Goal: Find specific page/section: Find specific page/section

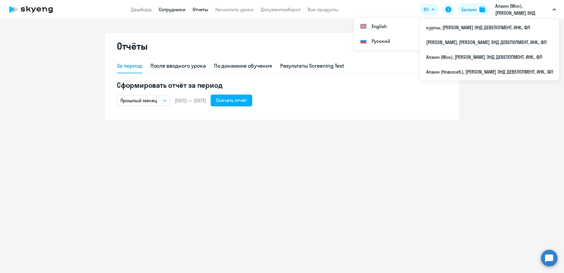
click at [182, 11] on link "Сотрудники" at bounding box center [172, 9] width 27 height 6
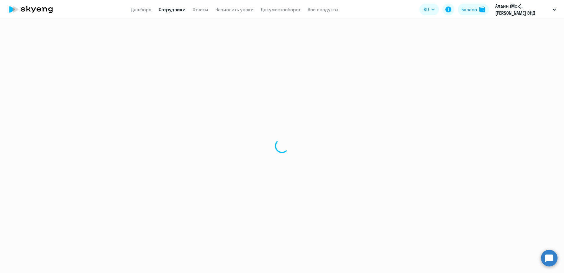
select select "30"
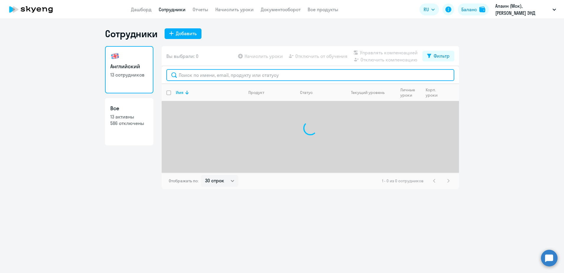
click at [220, 73] on input "text" at bounding box center [310, 75] width 288 height 12
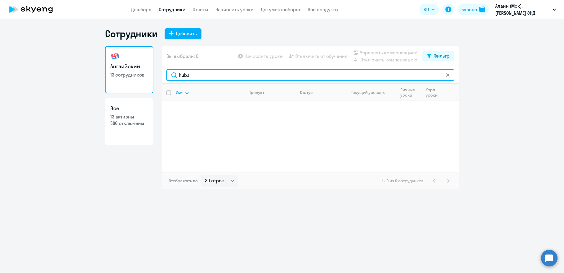
drag, startPoint x: 211, startPoint y: 73, endPoint x: 148, endPoint y: 64, distance: 63.7
click at [148, 64] on div "Английский 13 сотрудников Все 13 активны 586 отключены Вы выбрали: 0 Начислить …" at bounding box center [282, 117] width 354 height 143
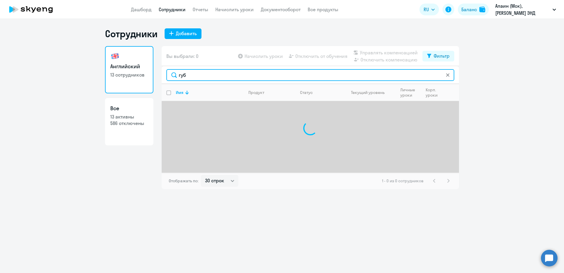
type input "губа"
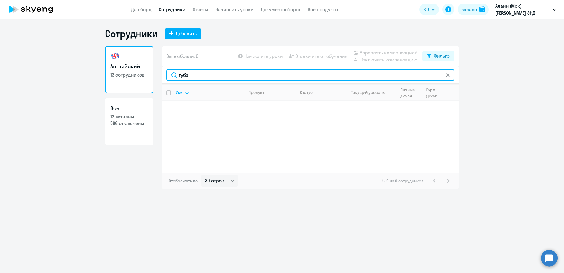
drag, startPoint x: 202, startPoint y: 75, endPoint x: 115, endPoint y: 63, distance: 87.7
click at [119, 64] on div "Английский 13 сотрудников Все 13 активны 586 отключены Вы выбрали: 0 Начислить …" at bounding box center [282, 117] width 354 height 143
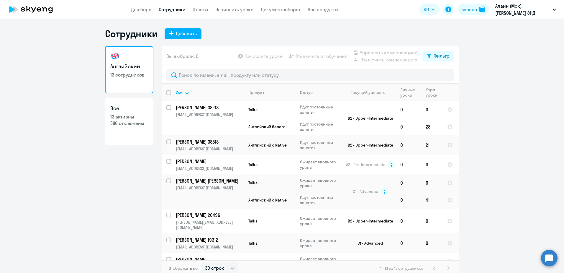
click at [45, 8] on icon at bounding box center [44, 9] width 5 height 4
